Goal: Communication & Community: Answer question/provide support

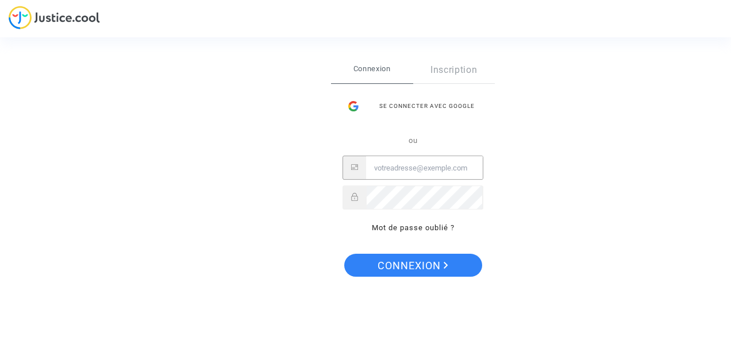
click at [436, 170] on input "Email" at bounding box center [424, 168] width 117 height 23
type input "jacquelineloustalot@orange.fr"
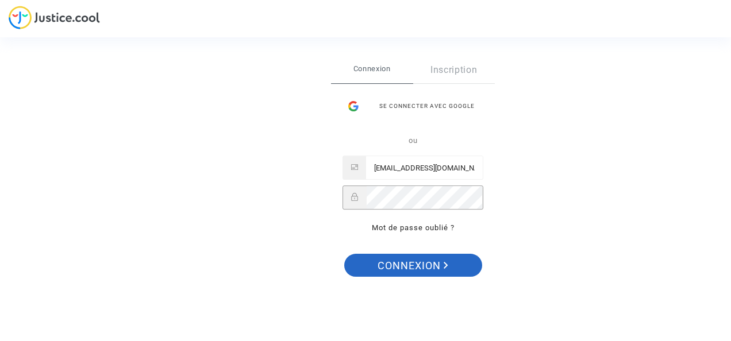
click at [441, 267] on span "Connexion" at bounding box center [412, 266] width 71 height 24
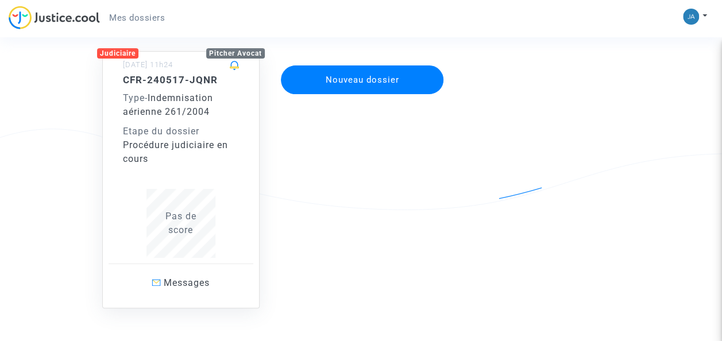
scroll to position [98, 0]
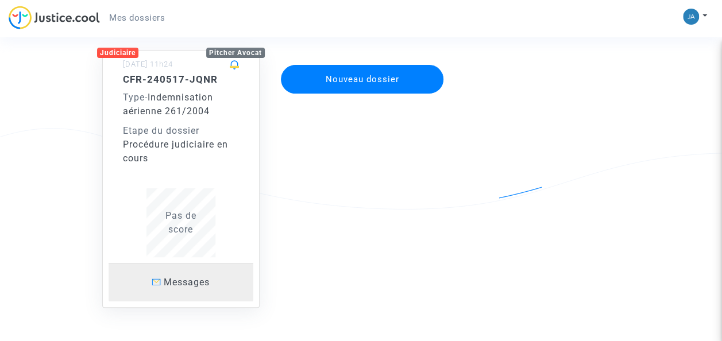
click at [197, 285] on span "Messages" at bounding box center [187, 282] width 46 height 11
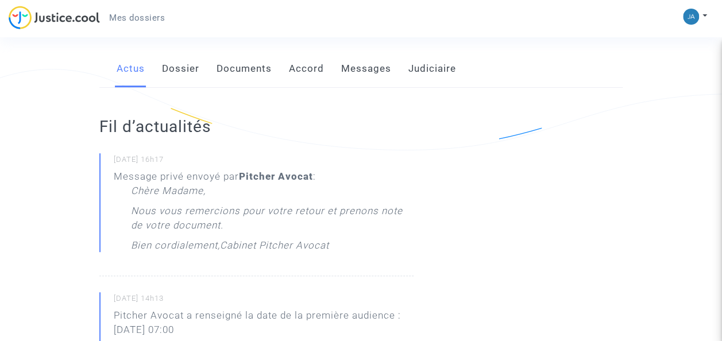
scroll to position [156, 0]
click at [374, 70] on link "Messages" at bounding box center [366, 71] width 50 height 38
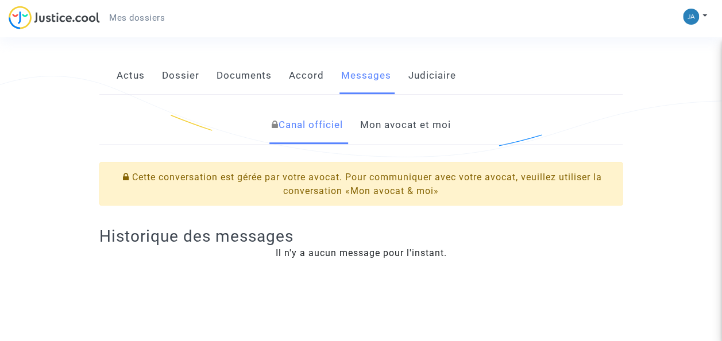
scroll to position [149, 0]
click at [328, 133] on link "Canal officiel" at bounding box center [306, 126] width 71 height 38
click at [409, 136] on link "Mon avocat et moi" at bounding box center [405, 126] width 91 height 38
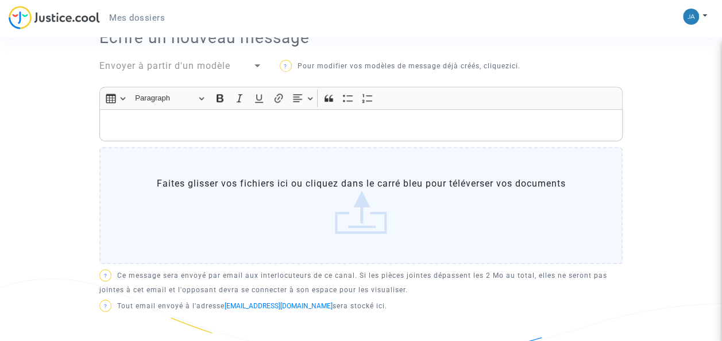
scroll to position [310, 0]
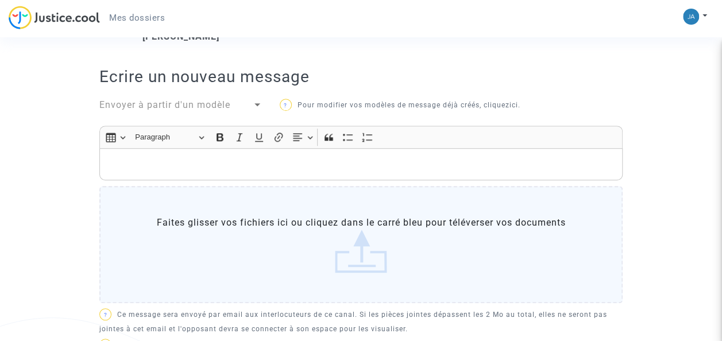
click at [252, 224] on label "Faites glisser vos fichiers ici ou cliquez dans le carré bleu pour téléverser v…" at bounding box center [360, 244] width 523 height 117
click at [0, 0] on input "Faites glisser vos fichiers ici ou cliquez dans le carré bleu pour téléverser v…" at bounding box center [0, 0] width 0 height 0
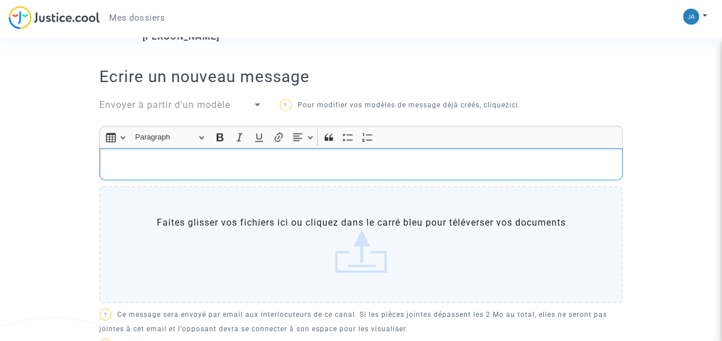
click at [262, 169] on p "Rich Text Editor, main" at bounding box center [361, 164] width 511 height 14
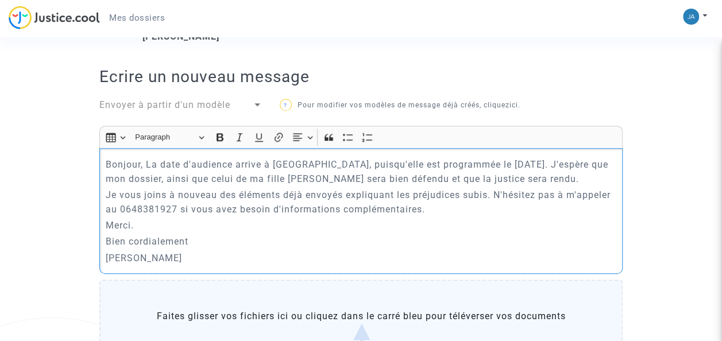
click at [331, 177] on p "Bonjour, La date d'audience arrive à [GEOGRAPHIC_DATA], puisqu'elle est program…" at bounding box center [361, 171] width 511 height 29
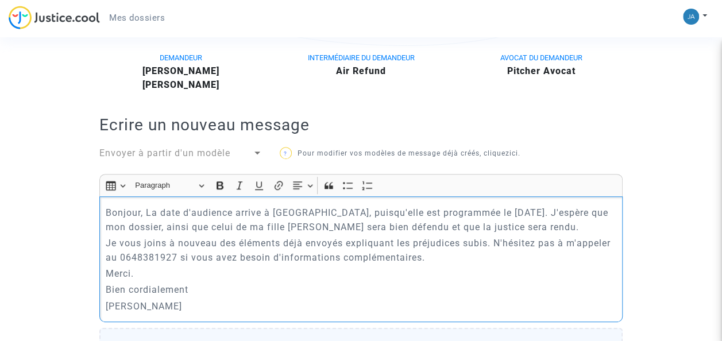
scroll to position [213, 0]
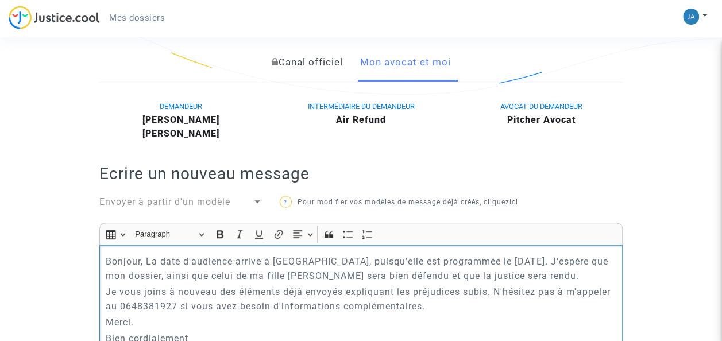
click at [609, 278] on p "Bonjour, La date d'audience arrive à [GEOGRAPHIC_DATA], puisqu'elle est program…" at bounding box center [361, 269] width 511 height 29
click at [496, 293] on p "Je vous joins à nouveau des éléments déjà envoyés expliquant les préjudices sub…" at bounding box center [361, 299] width 511 height 29
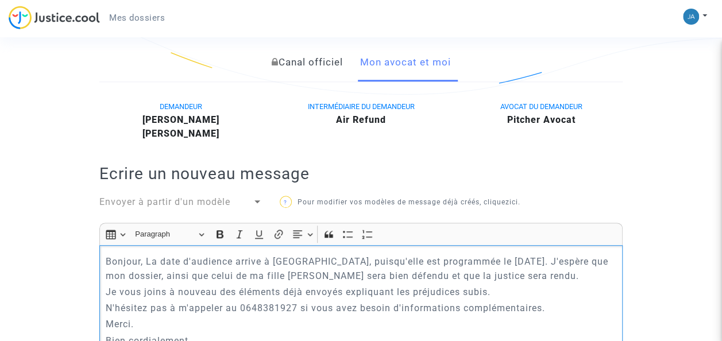
click at [504, 290] on p "Je vous joins à nouveau des éléments déjà envoyés expliquant les préjudices sub…" at bounding box center [361, 292] width 511 height 14
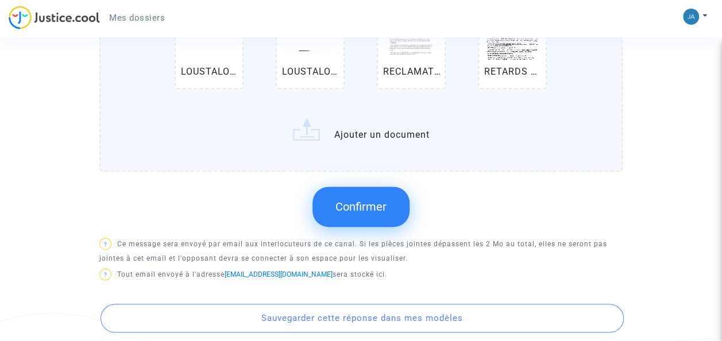
scroll to position [724, 0]
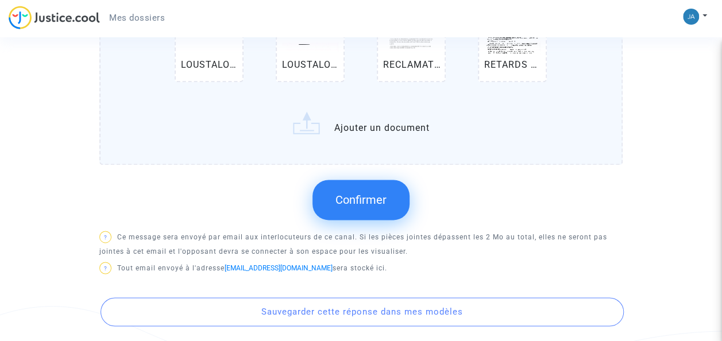
click at [379, 199] on span "Confirmer" at bounding box center [361, 200] width 51 height 14
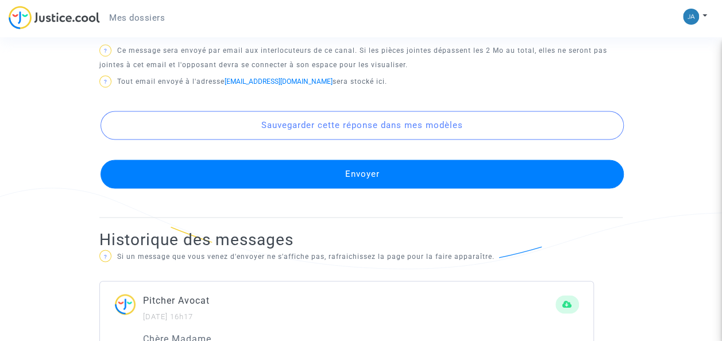
scroll to position [849, 0]
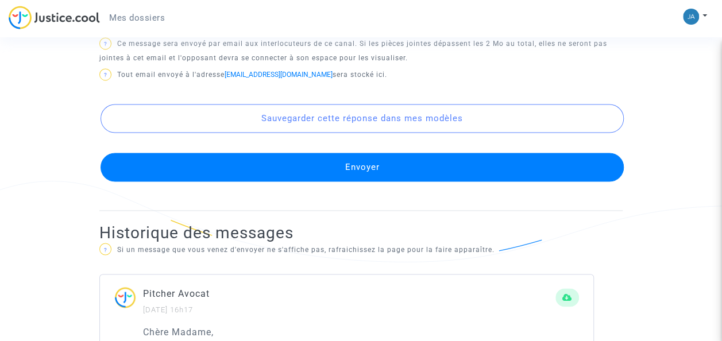
click at [449, 169] on button "Envoyer" at bounding box center [362, 167] width 523 height 29
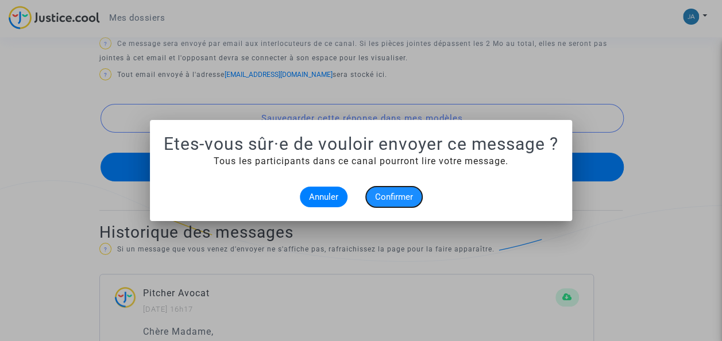
click at [402, 199] on span "Confirmer" at bounding box center [394, 197] width 38 height 10
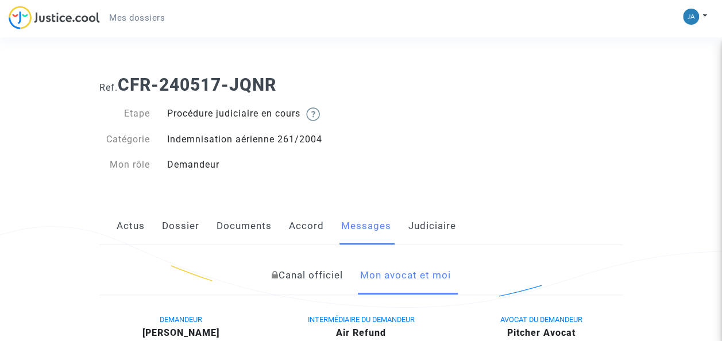
scroll to position [849, 0]
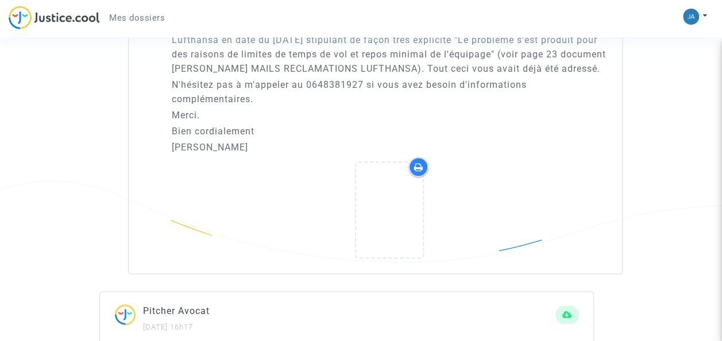
click at [514, 206] on div at bounding box center [390, 212] width 436 height 111
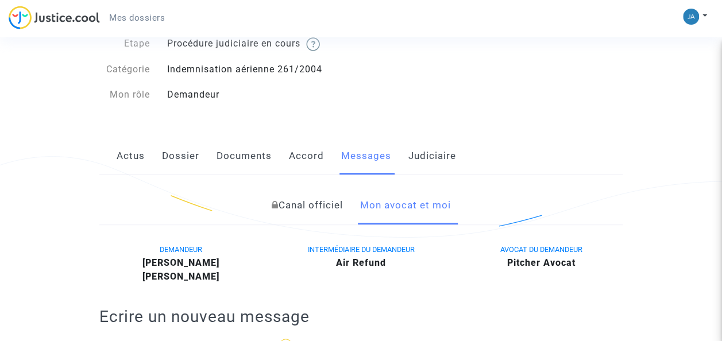
scroll to position [0, 0]
